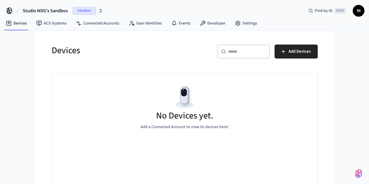
click at [83, 10] on span "Sandbox" at bounding box center [84, 11] width 23 height 8
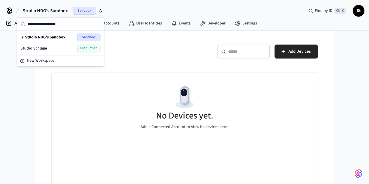
click at [54, 49] on div "Studio Schlage Production" at bounding box center [60, 49] width 80 height 8
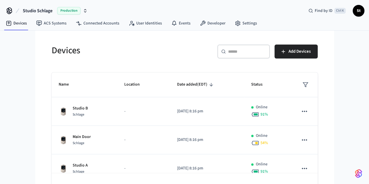
scroll to position [17, 0]
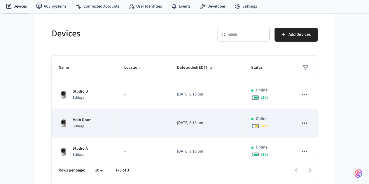
click at [85, 116] on td "Main Door Schlage" at bounding box center [85, 123] width 66 height 29
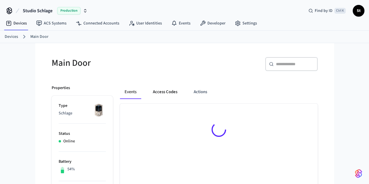
click at [153, 94] on button "Access Codes" at bounding box center [165, 92] width 34 height 14
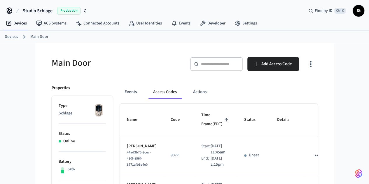
click at [15, 37] on link "Devices" at bounding box center [11, 37] width 13 height 6
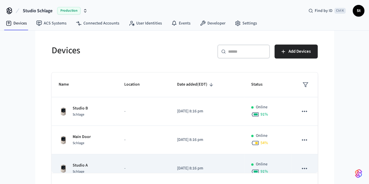
click at [68, 169] on div "Studio A Schlage" at bounding box center [85, 169] width 52 height 12
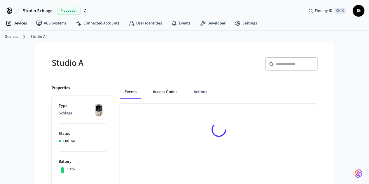
click at [153, 89] on button "Access Codes" at bounding box center [165, 92] width 34 height 14
